Goal: Transaction & Acquisition: Download file/media

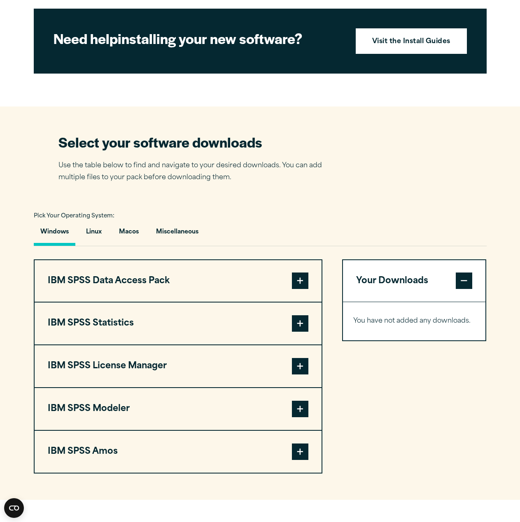
scroll to position [411, 0]
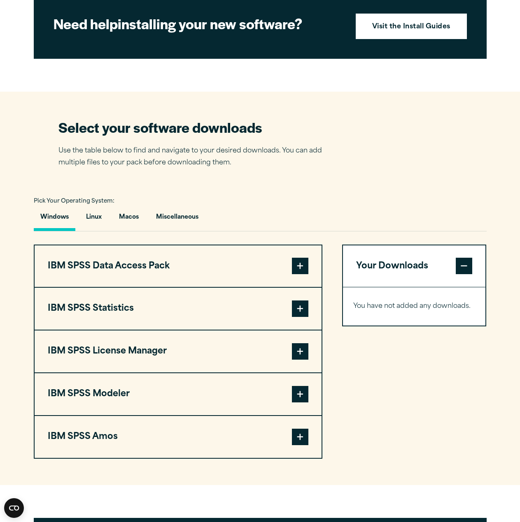
click at [255, 319] on button "IBM SPSS Statistics" at bounding box center [178, 309] width 287 height 42
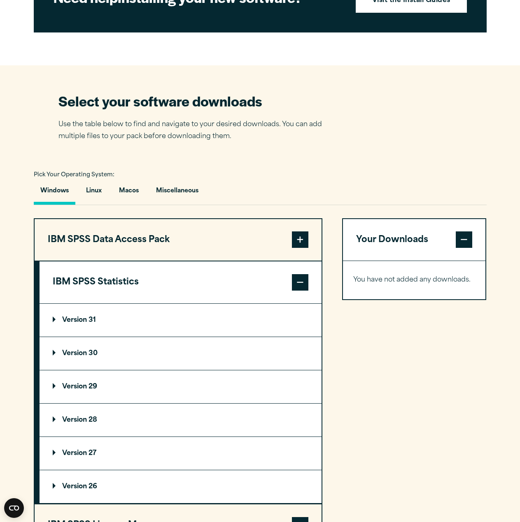
scroll to position [453, 0]
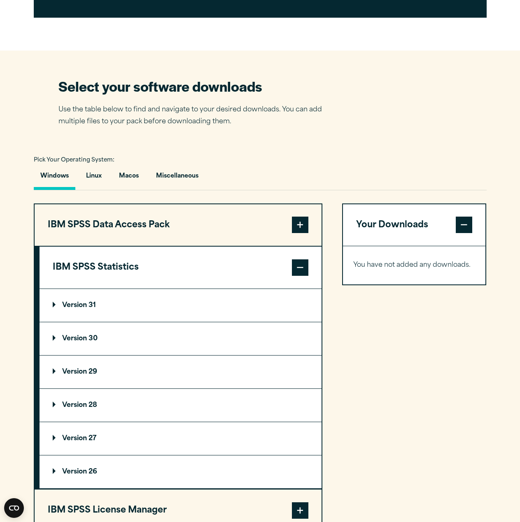
click at [143, 318] on summary "Version 31" at bounding box center [180, 305] width 282 height 33
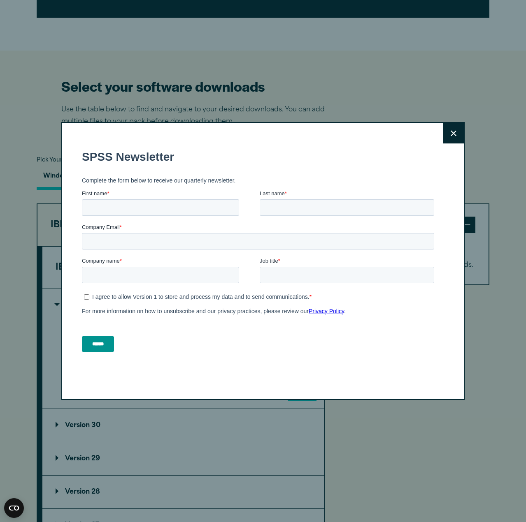
click at [445, 127] on button "Close" at bounding box center [453, 133] width 21 height 21
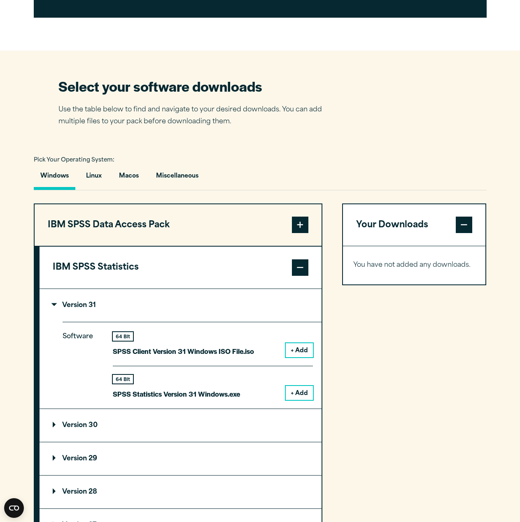
click at [297, 400] on button "+ Add" at bounding box center [299, 393] width 27 height 14
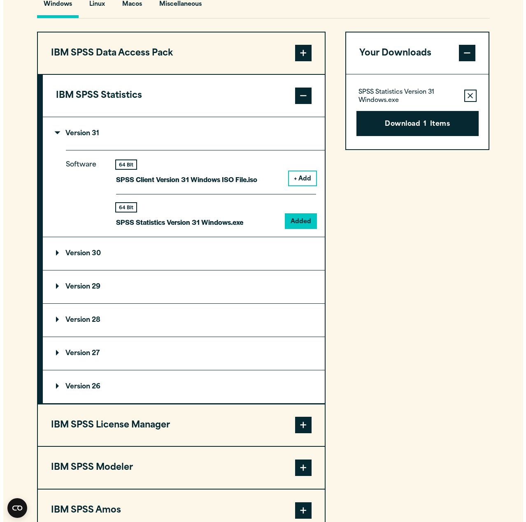
scroll to position [576, 0]
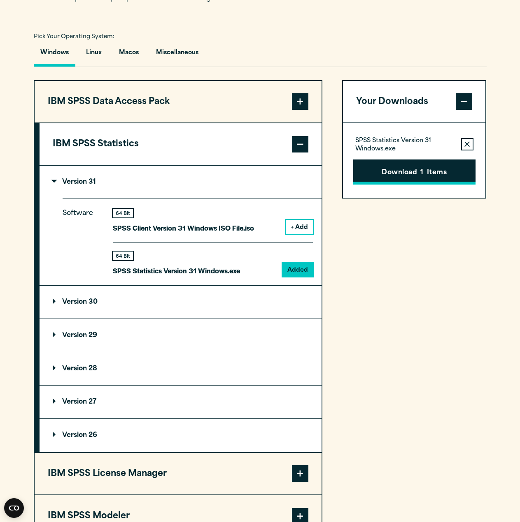
click at [420, 184] on button "Download 1 Items" at bounding box center [414, 173] width 122 height 26
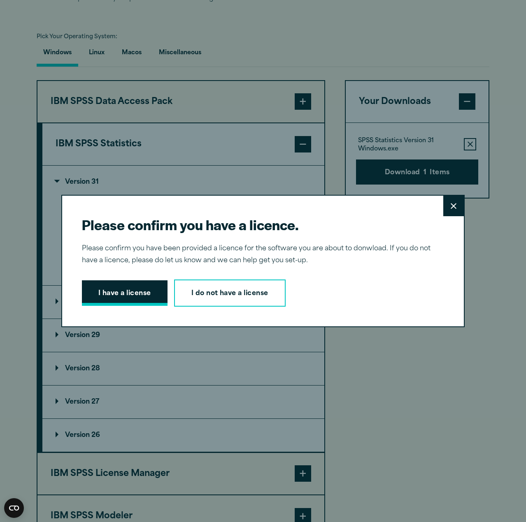
click at [139, 293] on button "I have a license" at bounding box center [125, 294] width 86 height 26
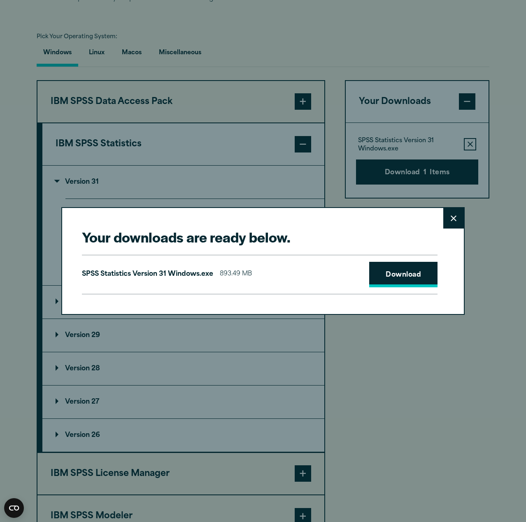
click at [385, 271] on link "Download" at bounding box center [403, 275] width 68 height 26
